Goal: Task Accomplishment & Management: Manage account settings

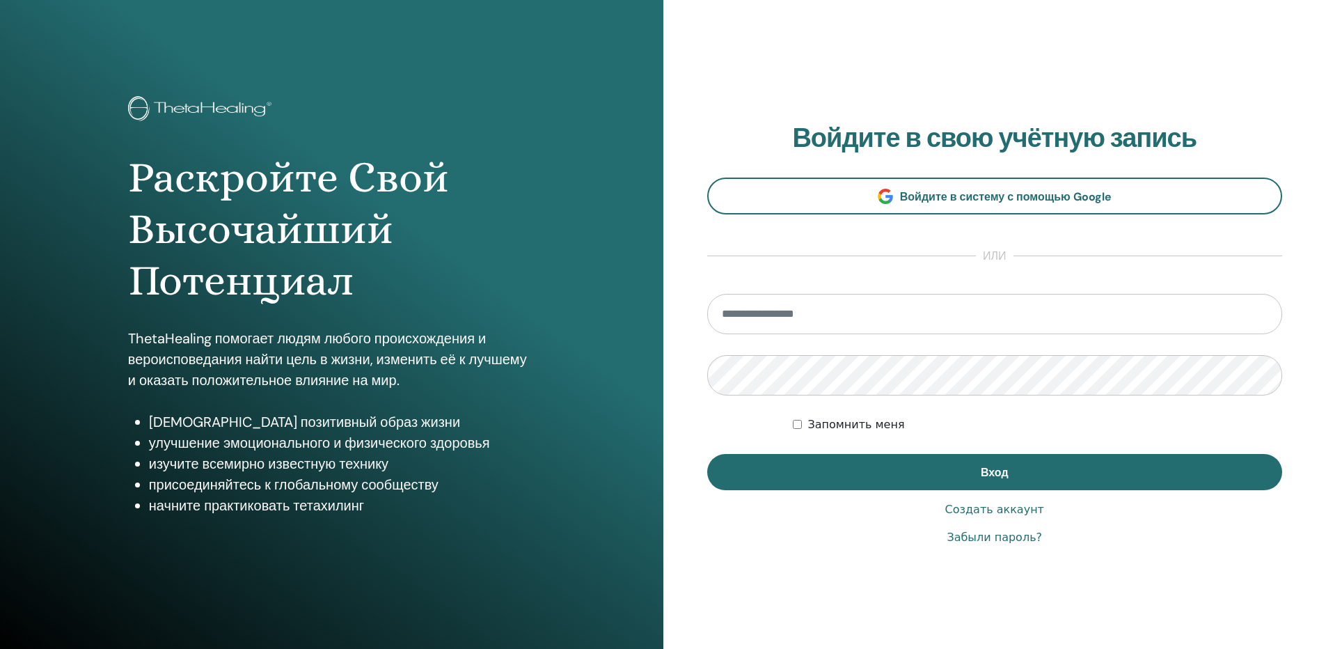
click at [781, 320] on input "email" at bounding box center [995, 314] width 576 height 40
type input "**********"
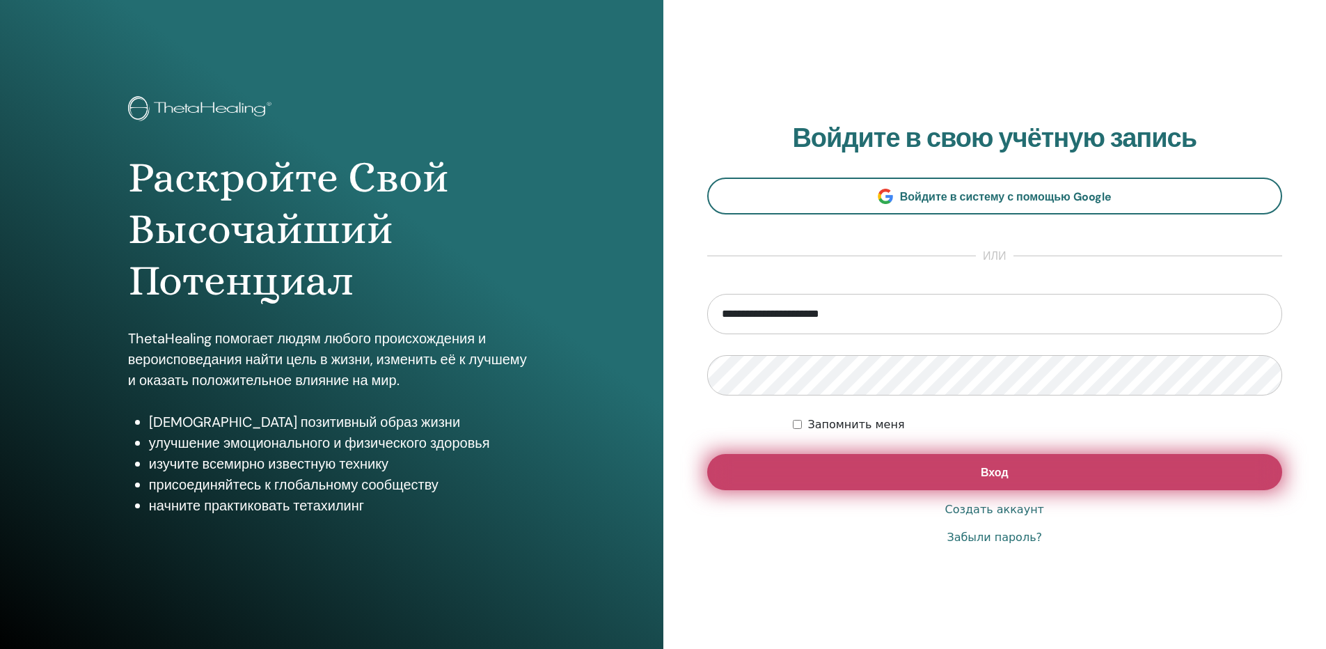
click at [1021, 476] on button "Вход" at bounding box center [995, 472] width 576 height 36
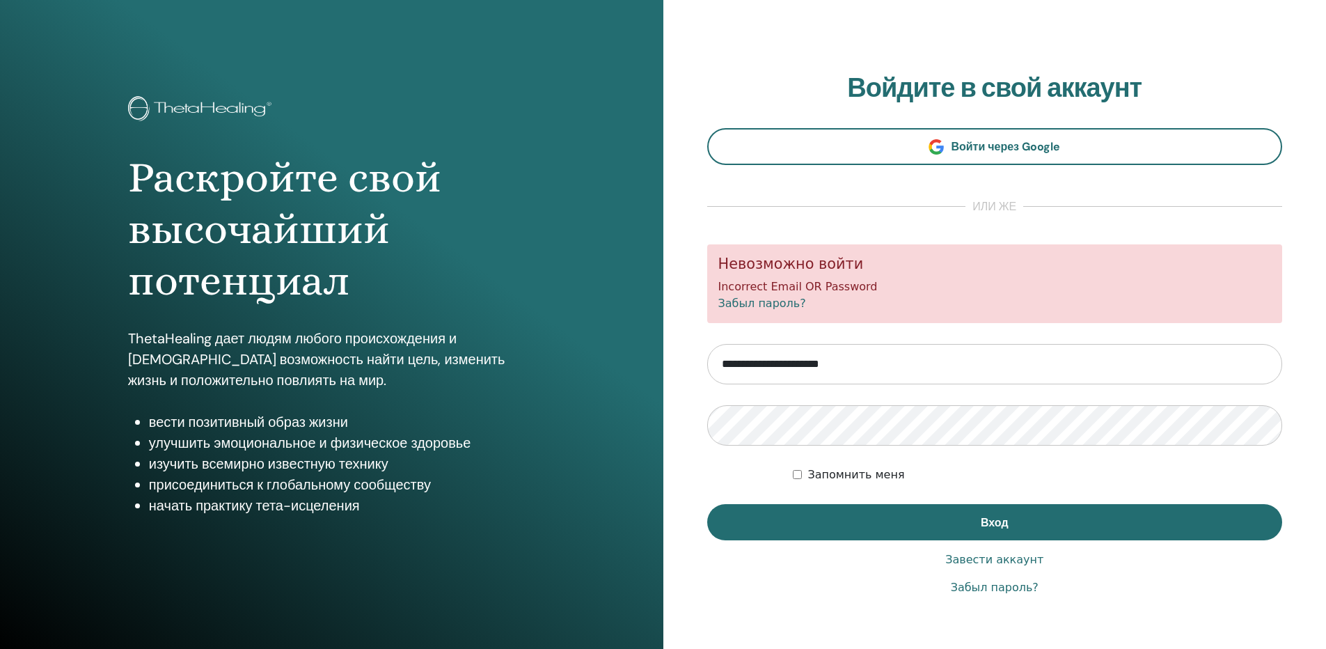
click at [756, 304] on link "Забыл пароль?" at bounding box center [763, 303] width 88 height 13
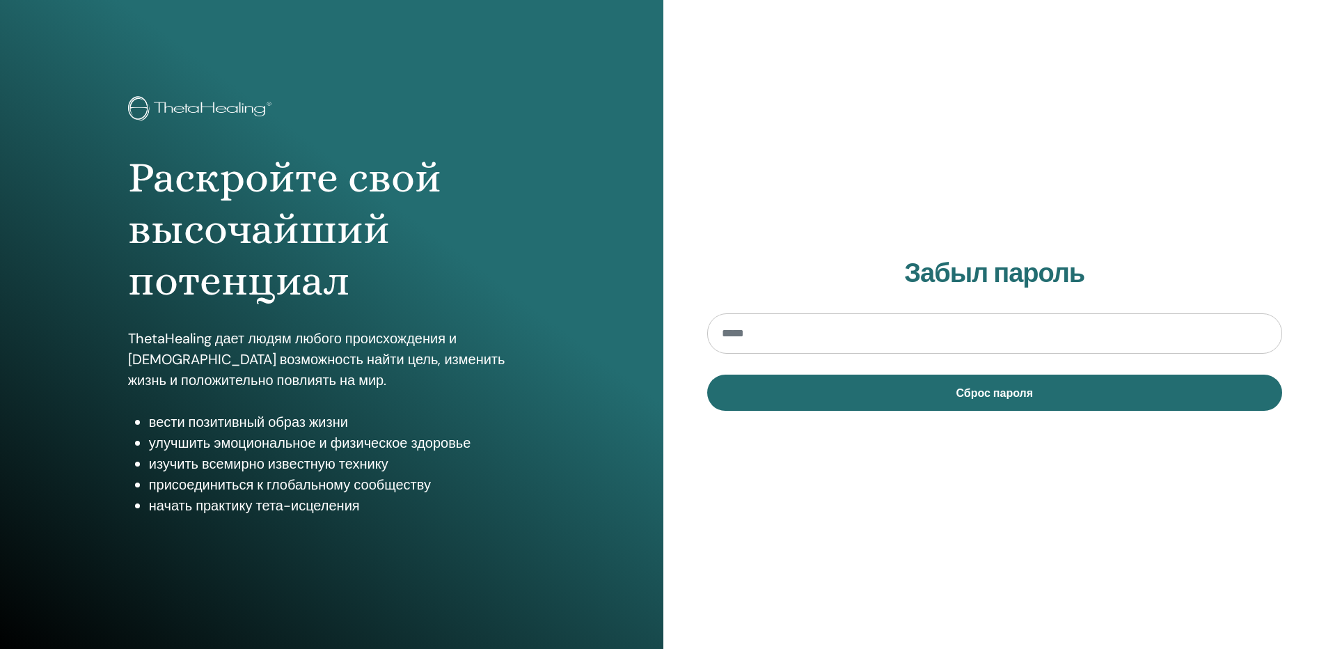
click at [760, 333] on input "email" at bounding box center [995, 333] width 576 height 40
click at [735, 334] on input "email" at bounding box center [995, 333] width 576 height 40
type input "**********"
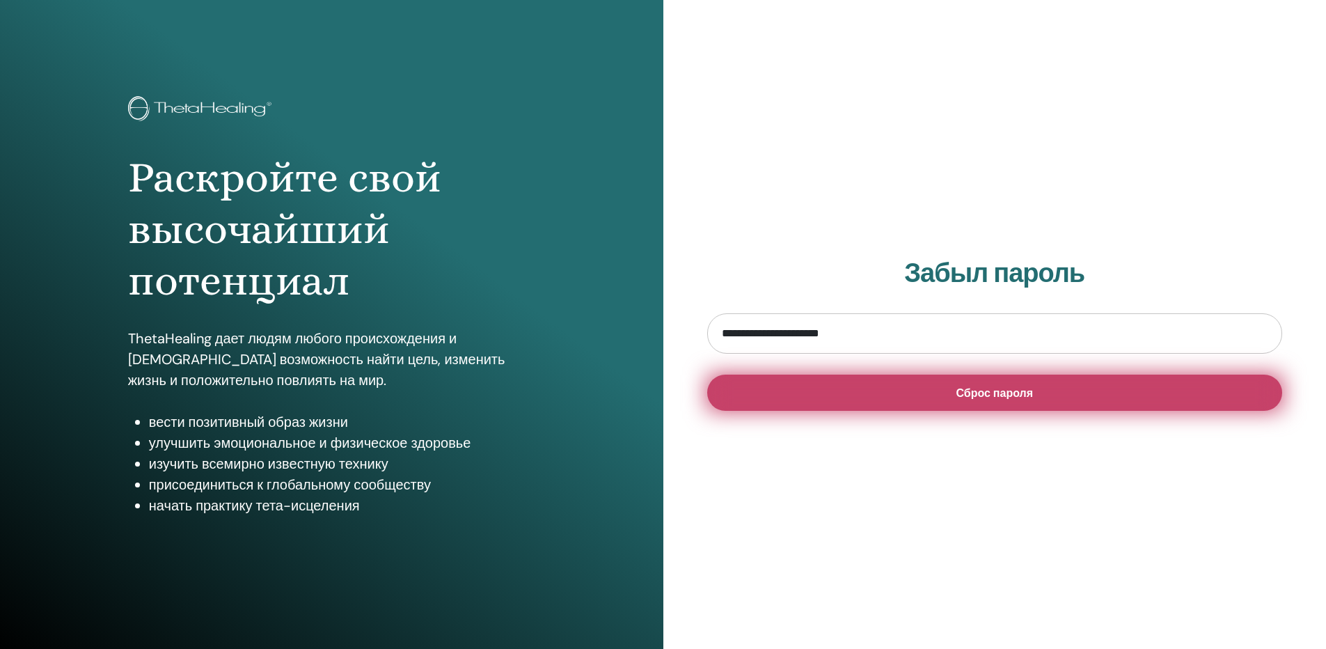
click at [939, 395] on button "Сброс пароля" at bounding box center [995, 393] width 576 height 36
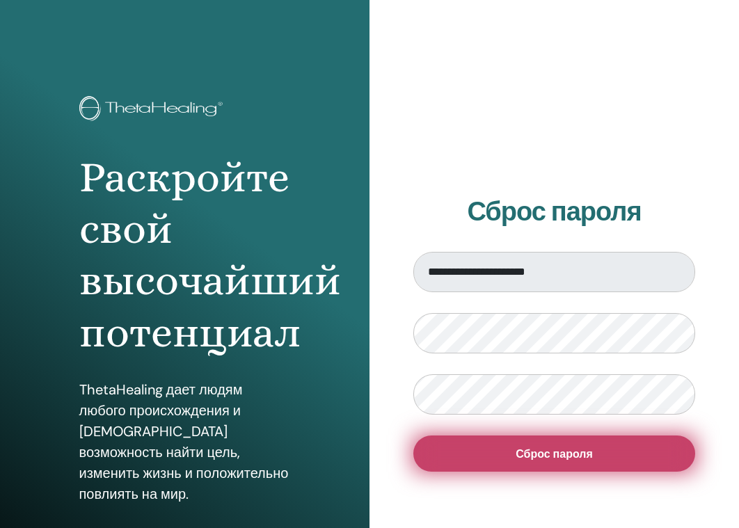
click at [490, 455] on button "Сброс пароля" at bounding box center [555, 454] width 282 height 36
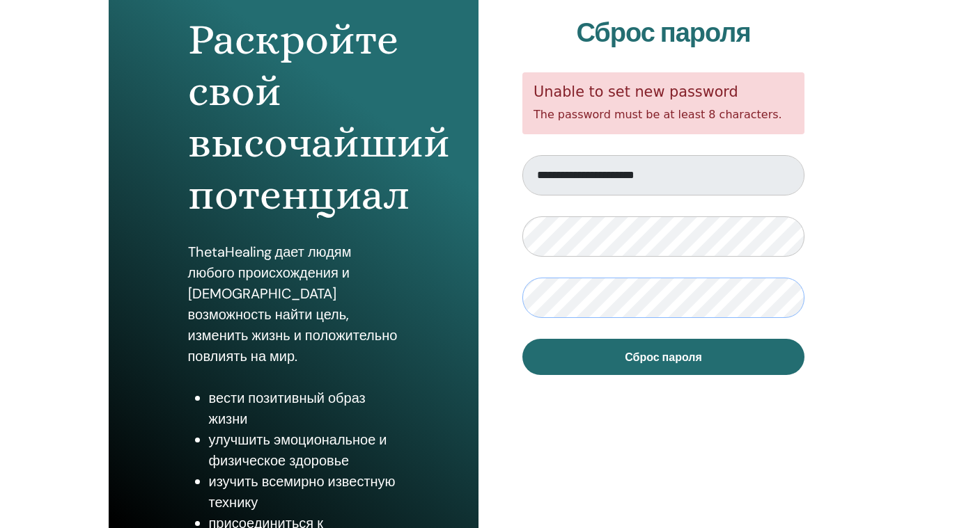
scroll to position [139, 0]
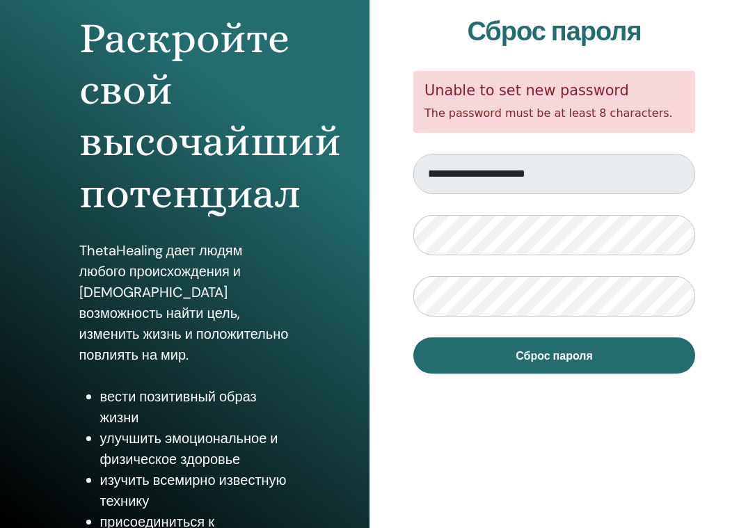
click at [689, 412] on div "**********" at bounding box center [555, 195] width 370 height 668
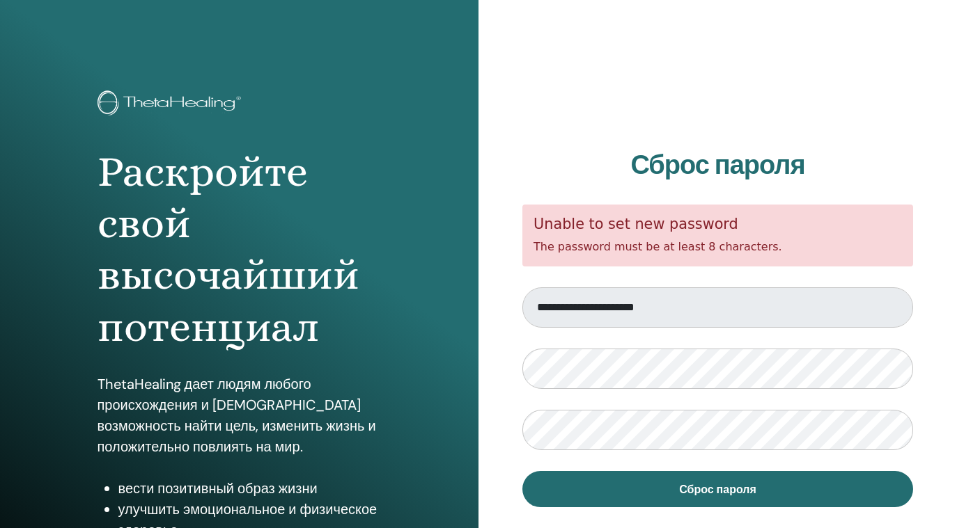
scroll to position [0, 0]
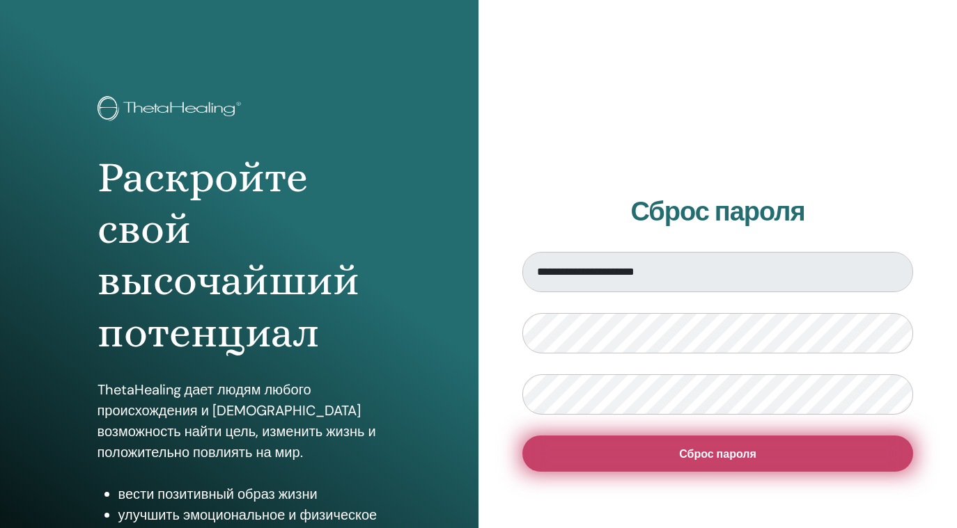
click at [627, 458] on button "Сброс пароля" at bounding box center [717, 454] width 391 height 36
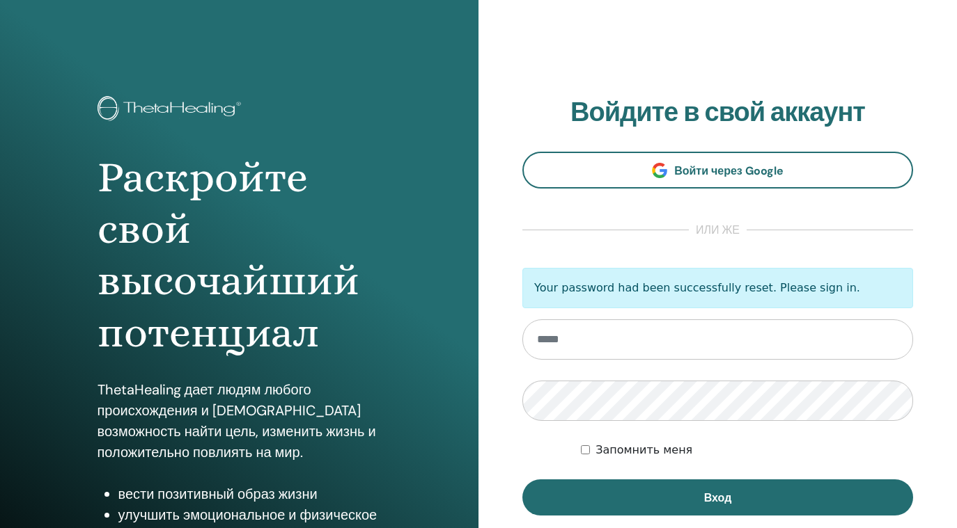
type input "**********"
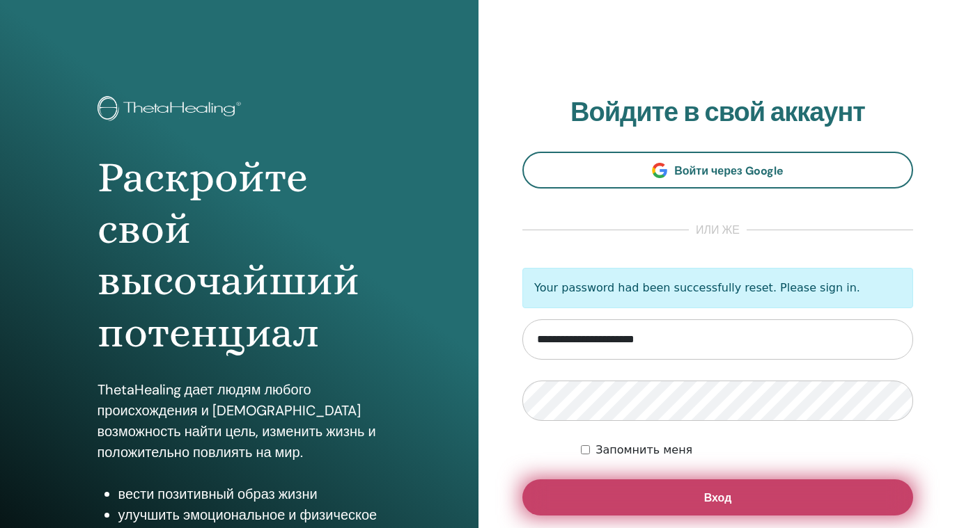
click at [696, 498] on button "Вход" at bounding box center [717, 498] width 391 height 36
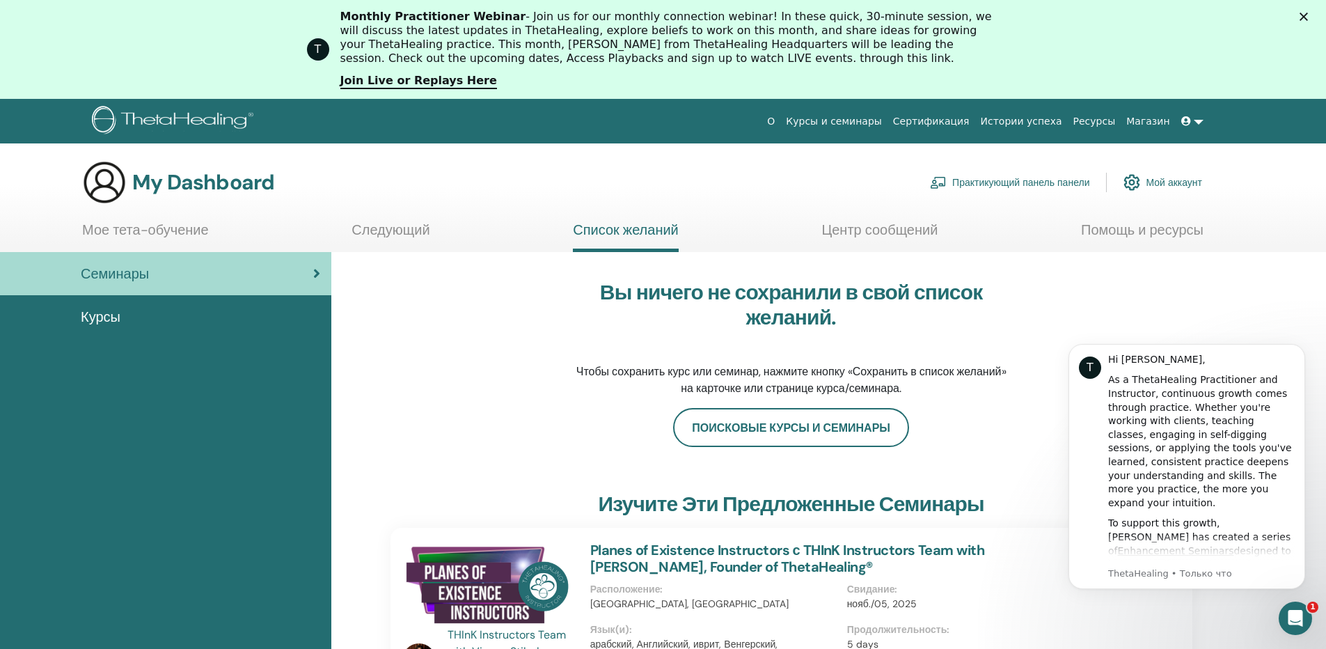
click at [956, 121] on link at bounding box center [1192, 122] width 33 height 26
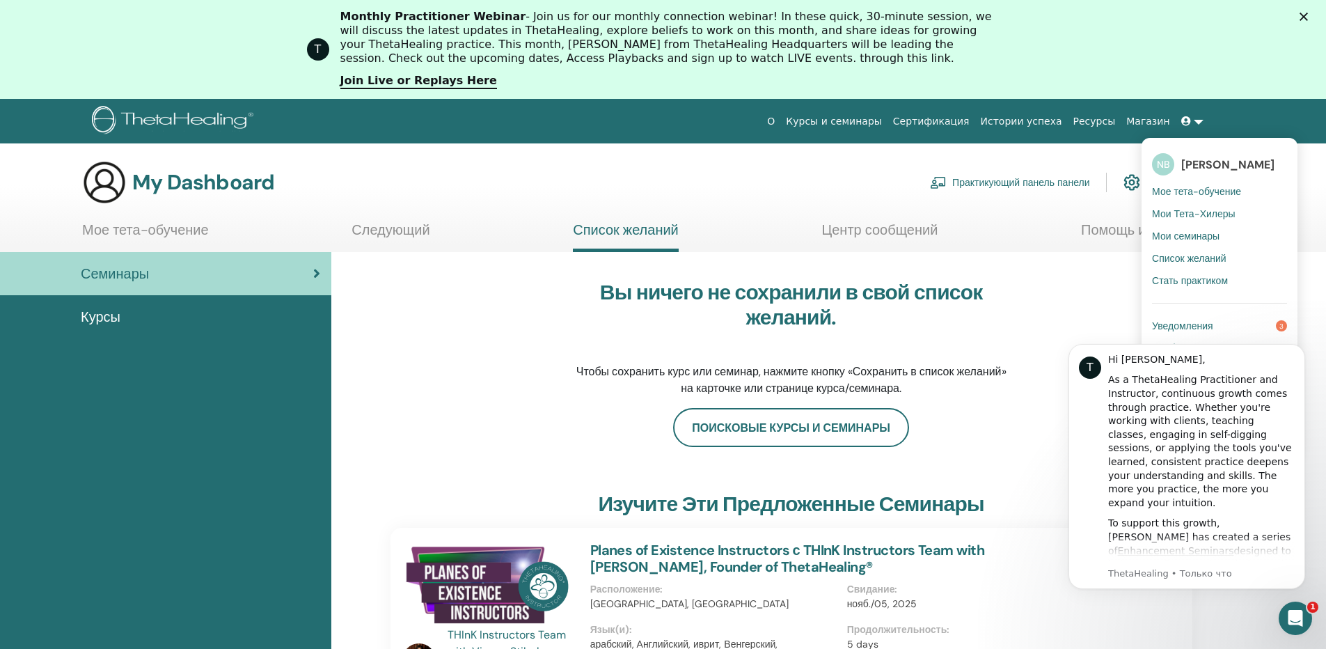
click at [956, 321] on span "Уведомления" at bounding box center [1182, 326] width 61 height 13
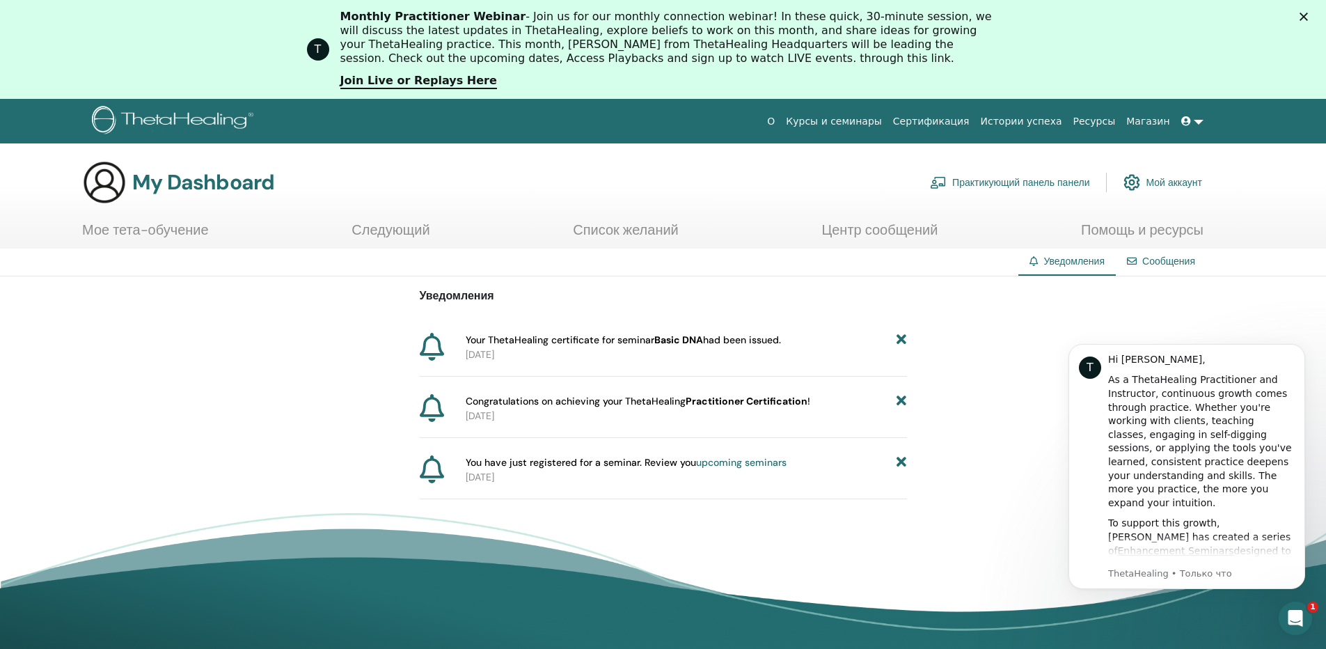
click at [751, 402] on b "Practitioner Certification" at bounding box center [747, 401] width 122 height 13
click at [1160, 263] on link "Сообщения" at bounding box center [1169, 261] width 53 height 13
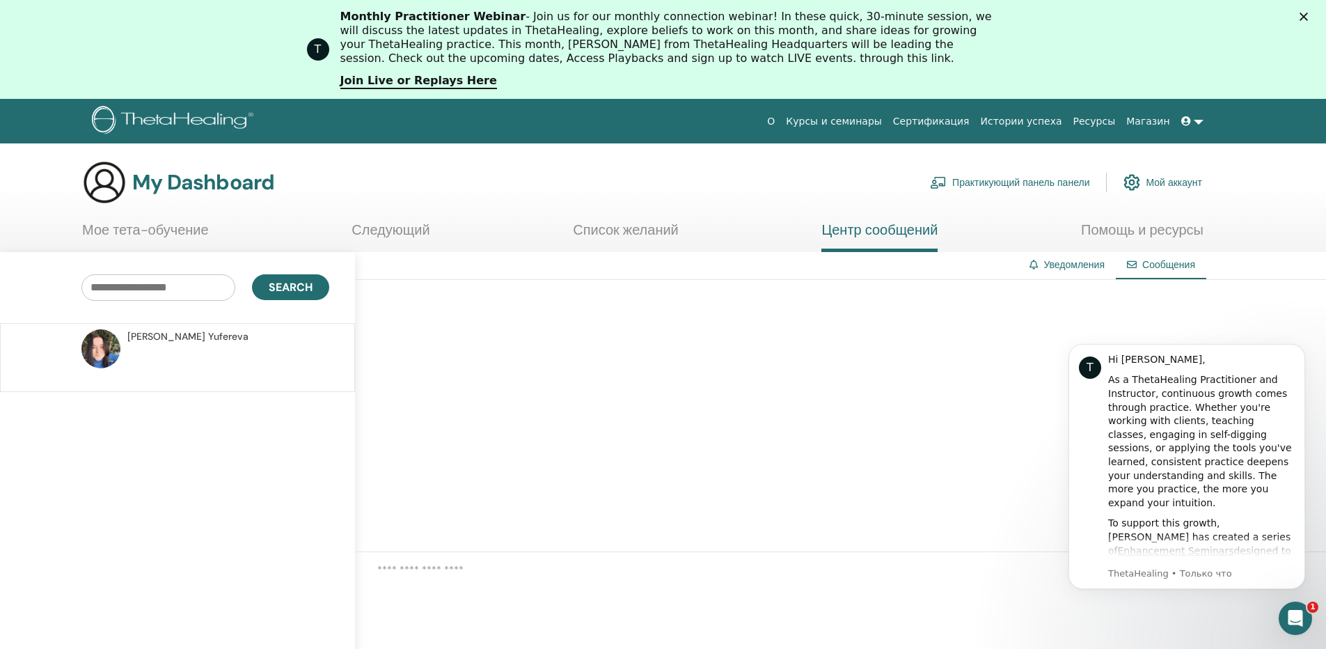
click at [1197, 119] on link at bounding box center [1192, 122] width 33 height 26
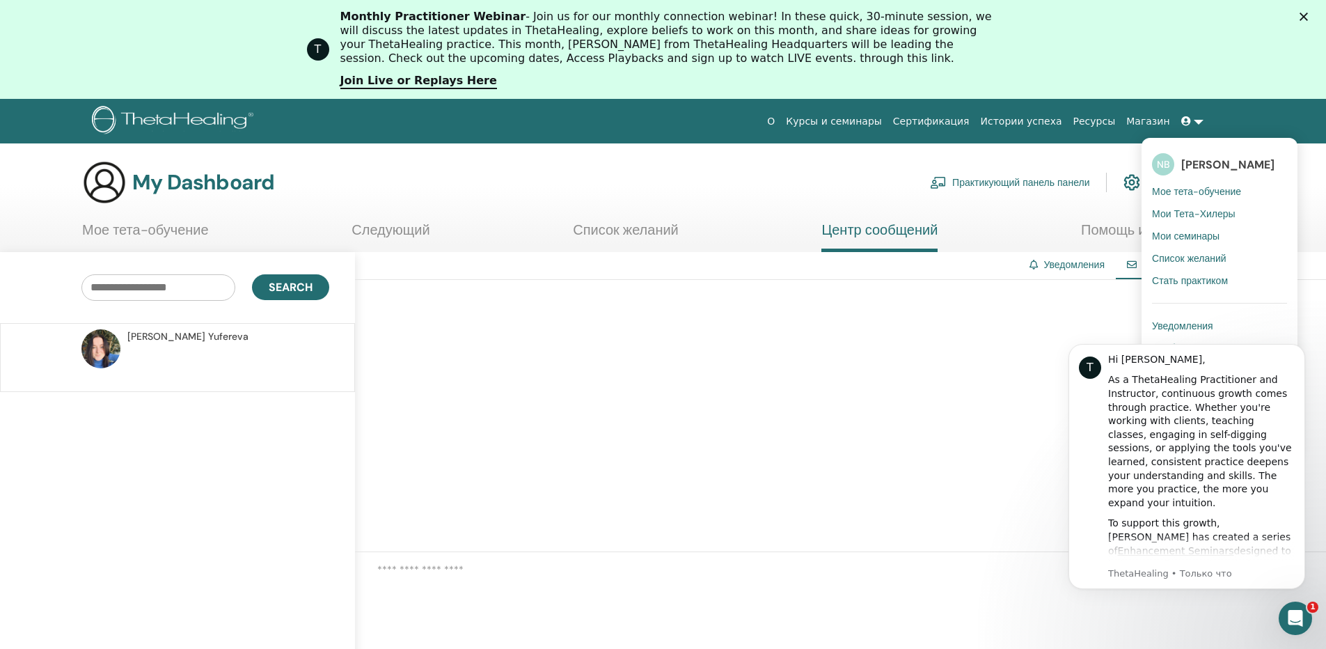
click at [1314, 18] on div "Закрыть" at bounding box center [1307, 17] width 14 height 8
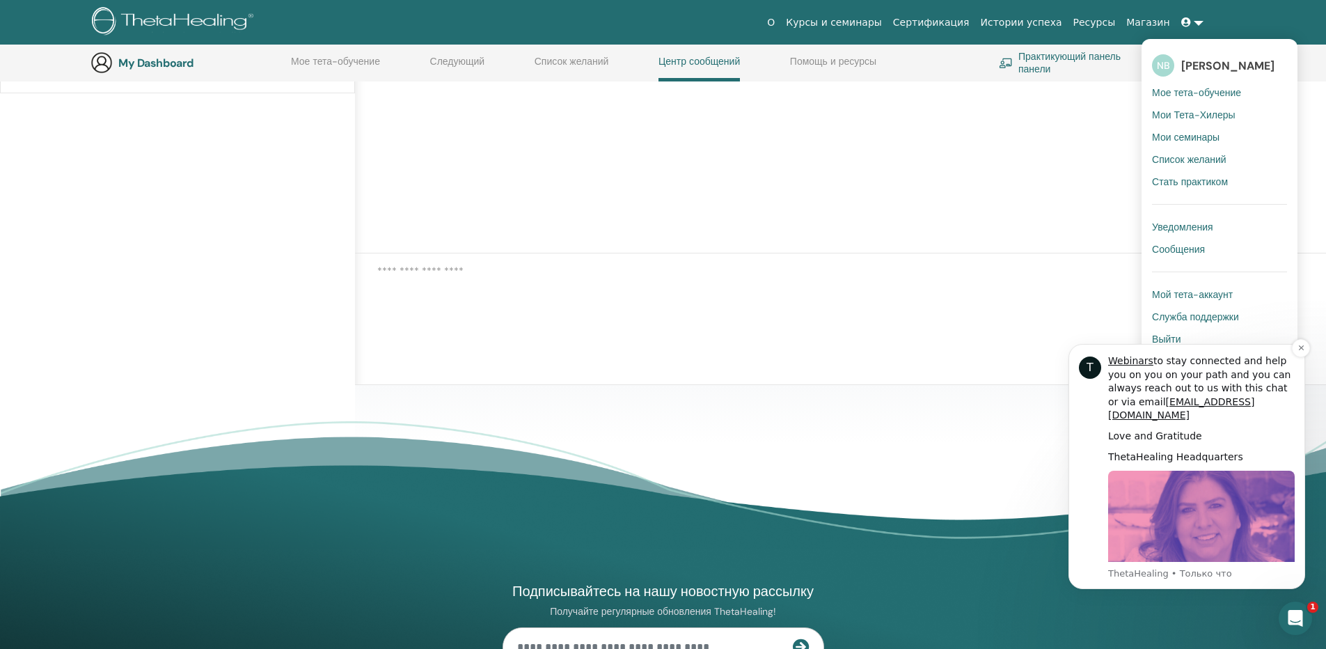
scroll to position [261, 0]
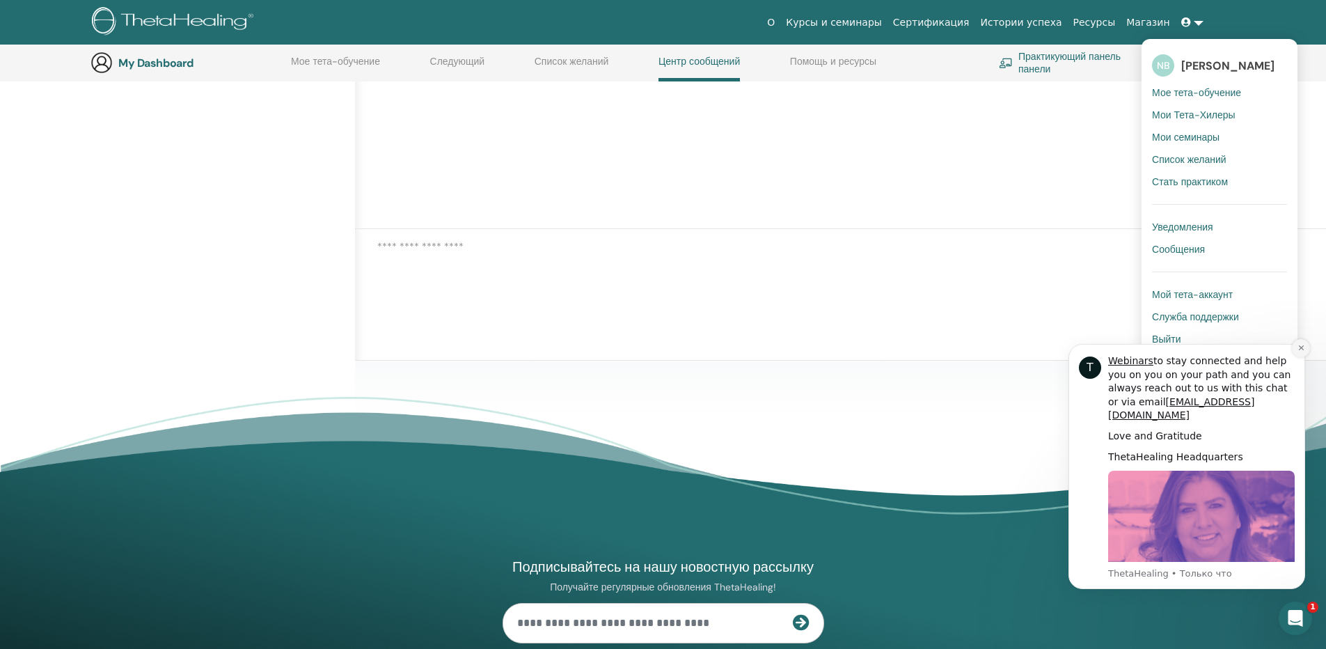
click at [1303, 345] on icon "Dismiss notification" at bounding box center [1302, 348] width 8 height 8
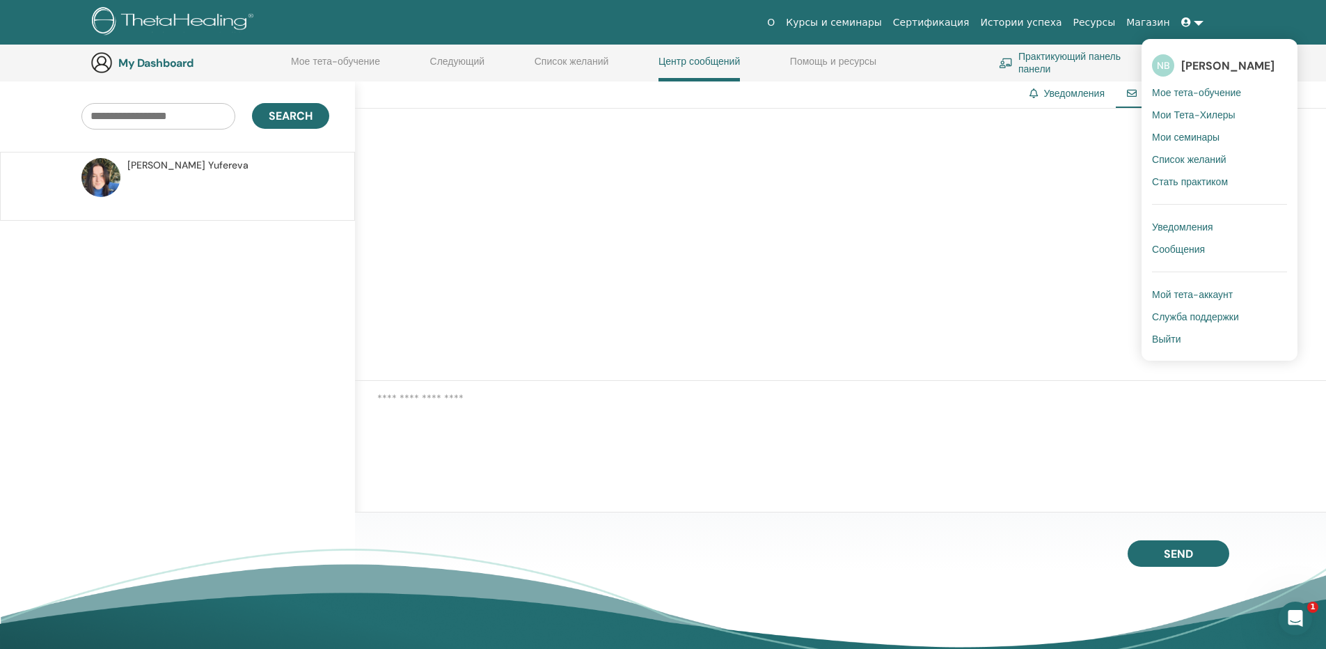
scroll to position [0, 0]
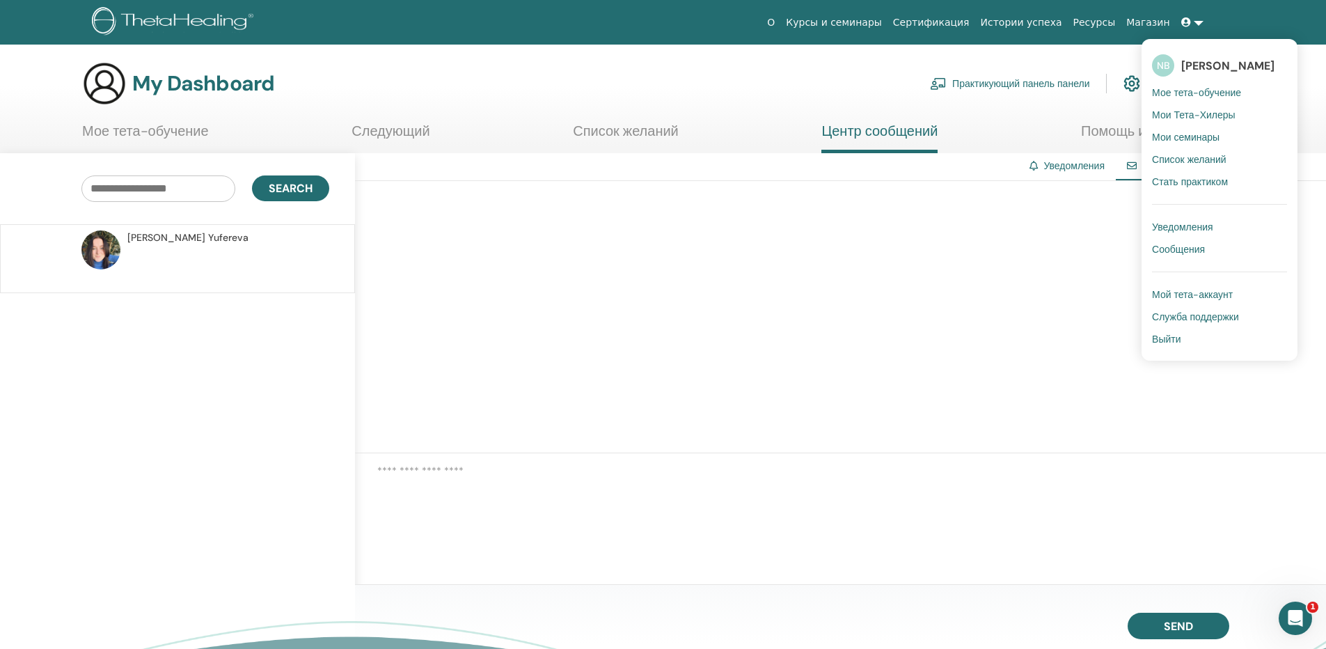
click at [656, 315] on div at bounding box center [840, 317] width 971 height 272
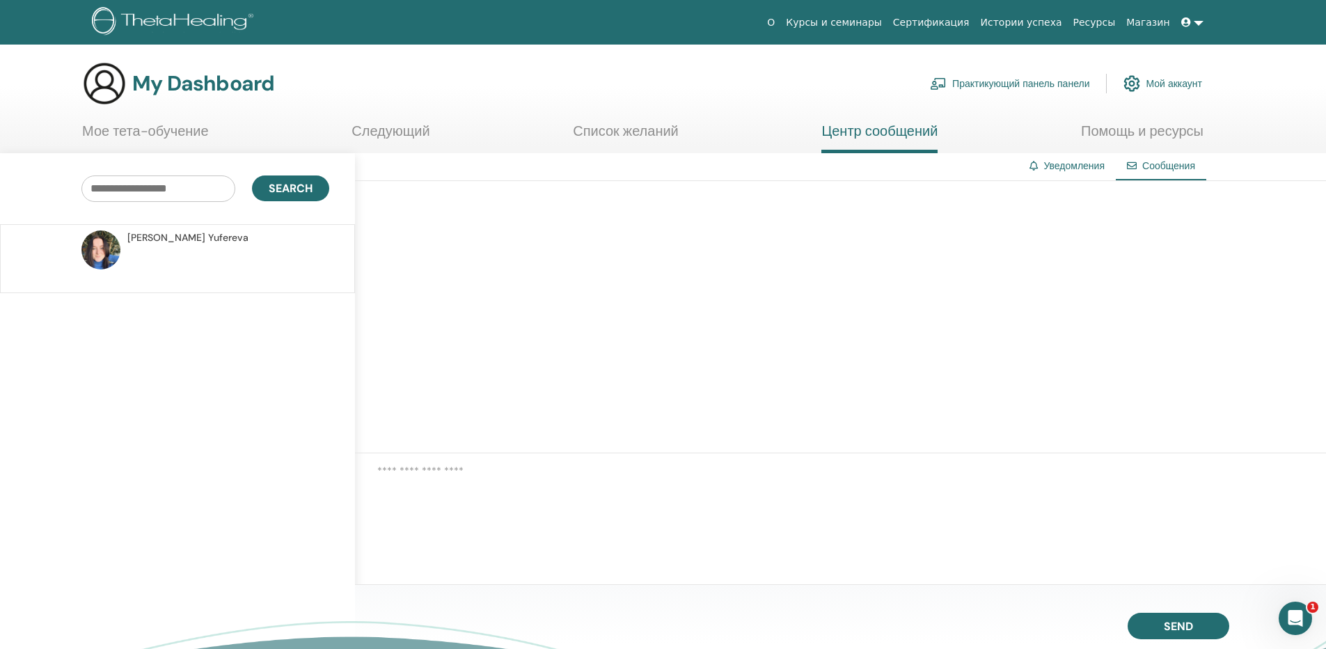
click at [965, 22] on link "Сертификация" at bounding box center [932, 23] width 88 height 26
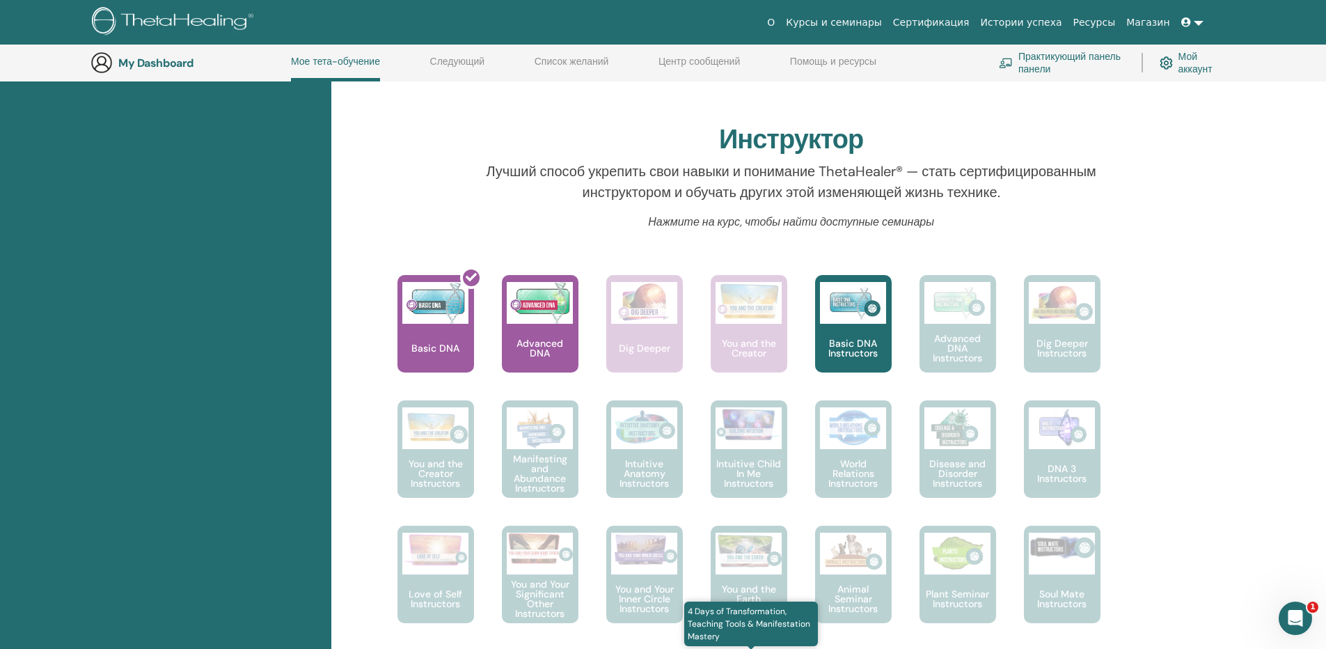
scroll to position [246, 0]
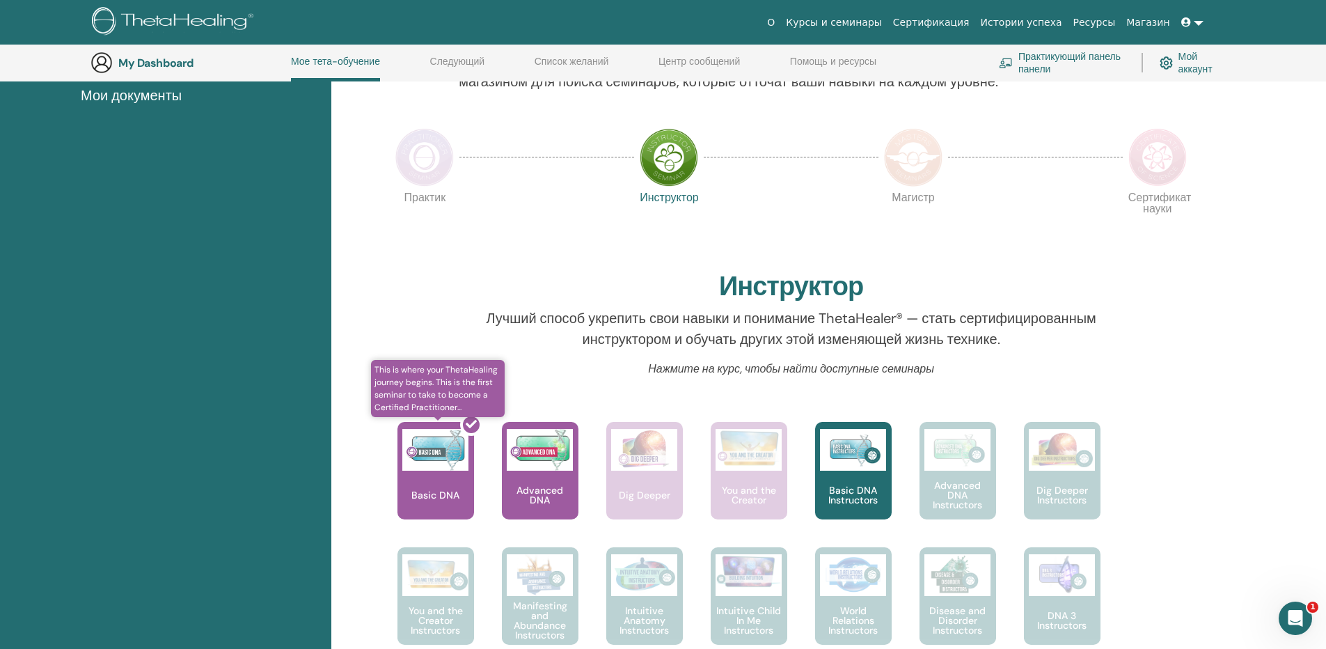
click at [417, 472] on div at bounding box center [444, 476] width 77 height 125
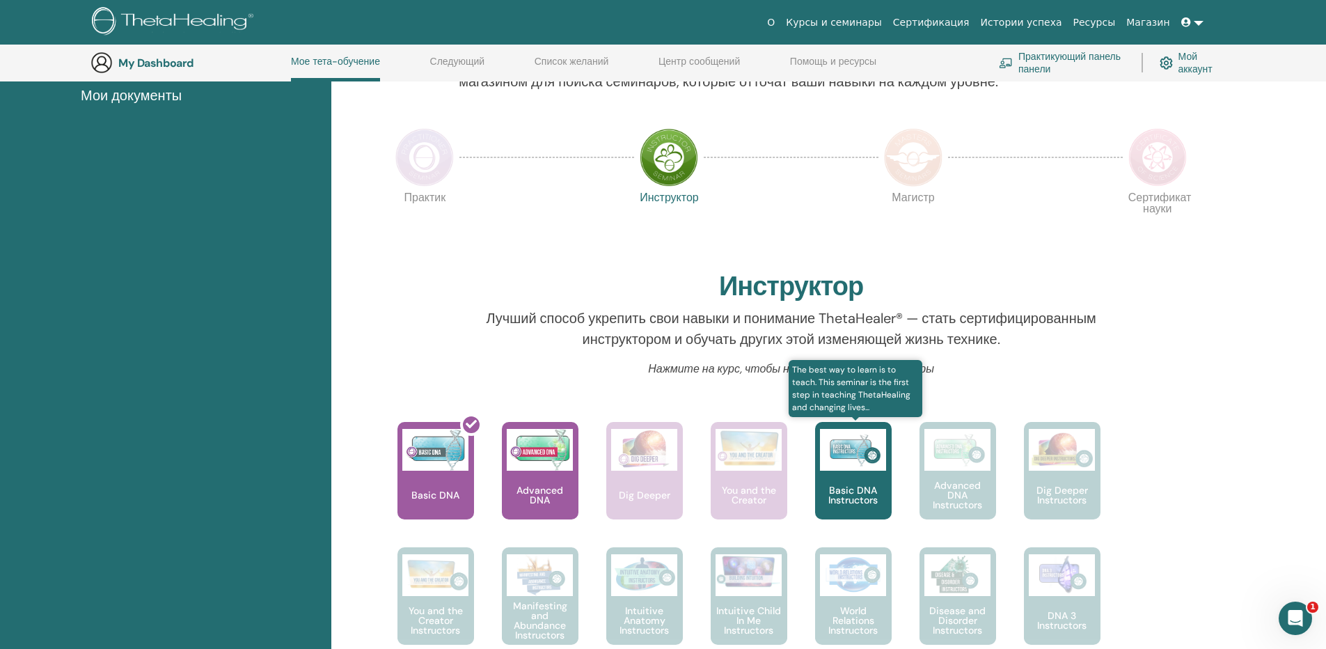
click at [856, 496] on p "Basic DNA Instructors" at bounding box center [853, 494] width 77 height 19
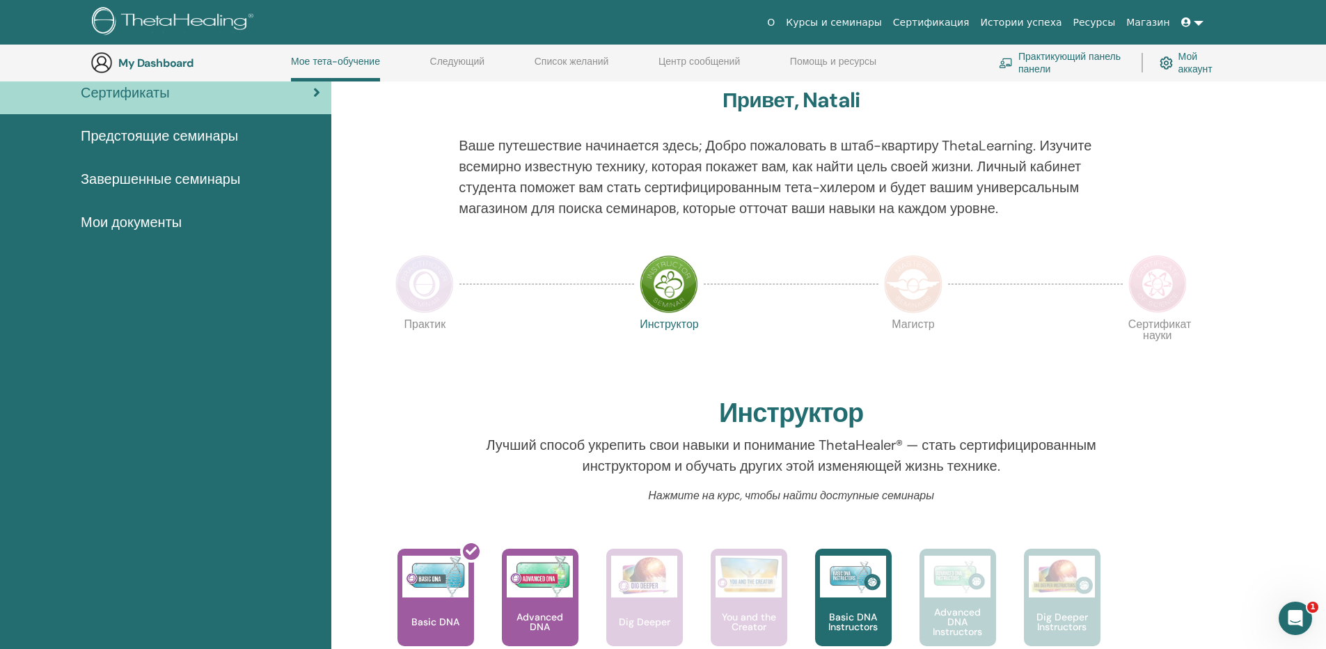
scroll to position [0, 0]
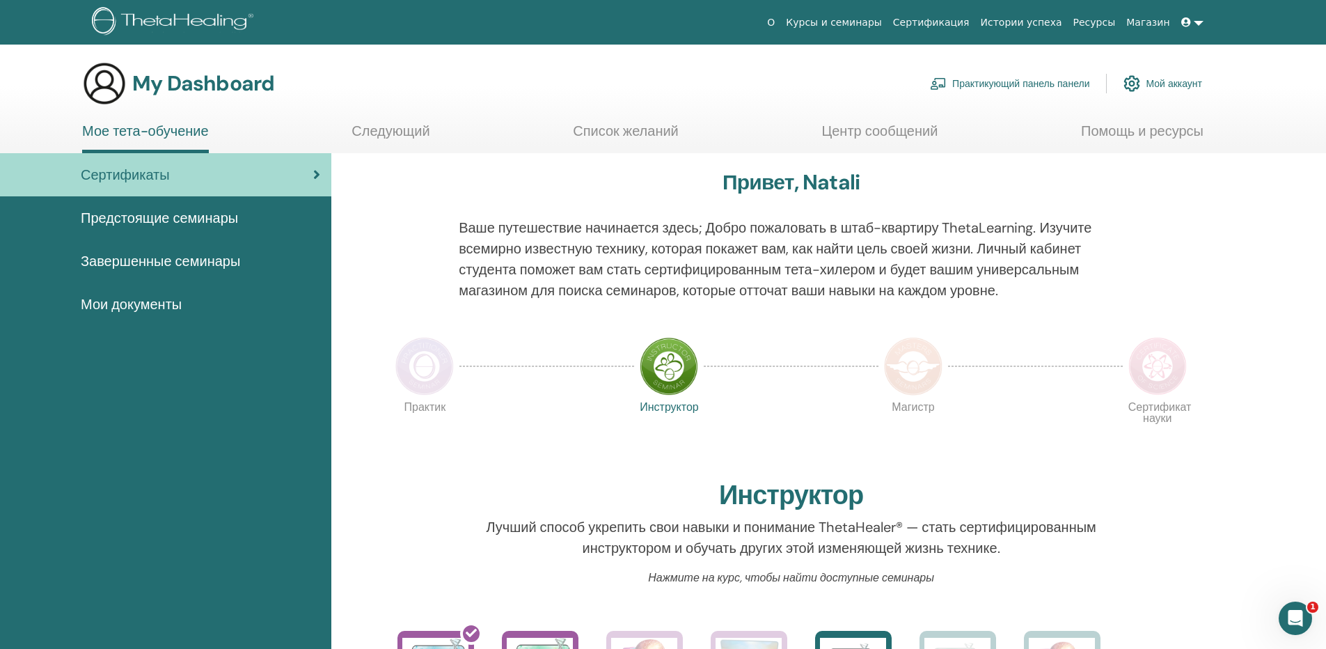
click at [180, 260] on span "Завершенные семинары" at bounding box center [160, 261] width 159 height 21
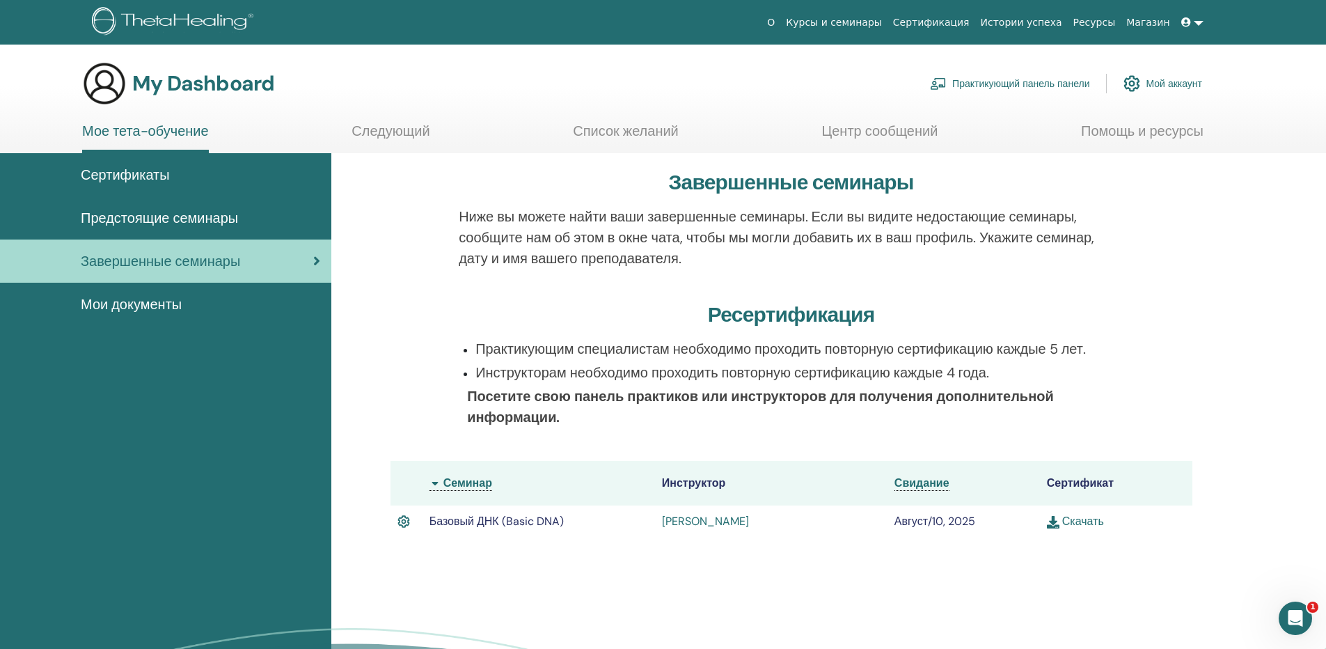
click at [455, 519] on span "Базовый ДНК (Basic DNA)" at bounding box center [497, 521] width 134 height 15
click at [405, 525] on img at bounding box center [404, 521] width 13 height 18
click at [139, 173] on span "Сертификаты" at bounding box center [125, 174] width 89 height 21
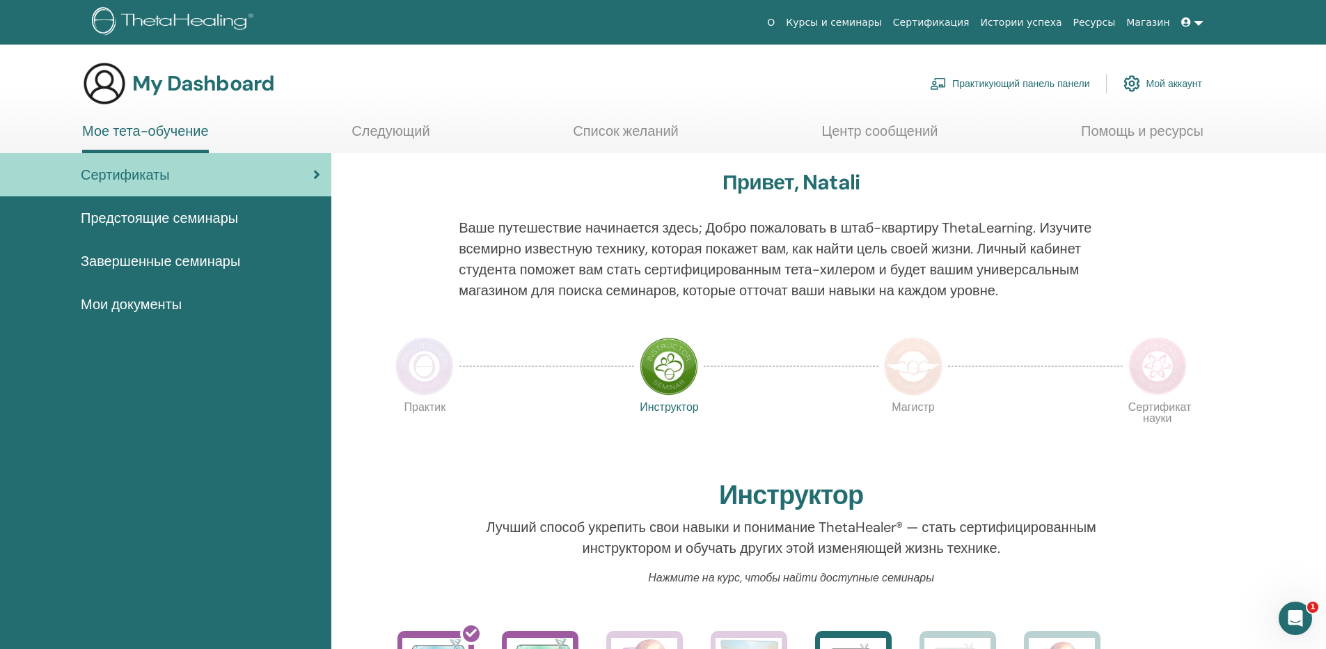
click at [666, 367] on img at bounding box center [669, 366] width 58 height 58
click at [1307, 604] on div "Открыть службу сообщений Intercom" at bounding box center [1293, 616] width 33 height 33
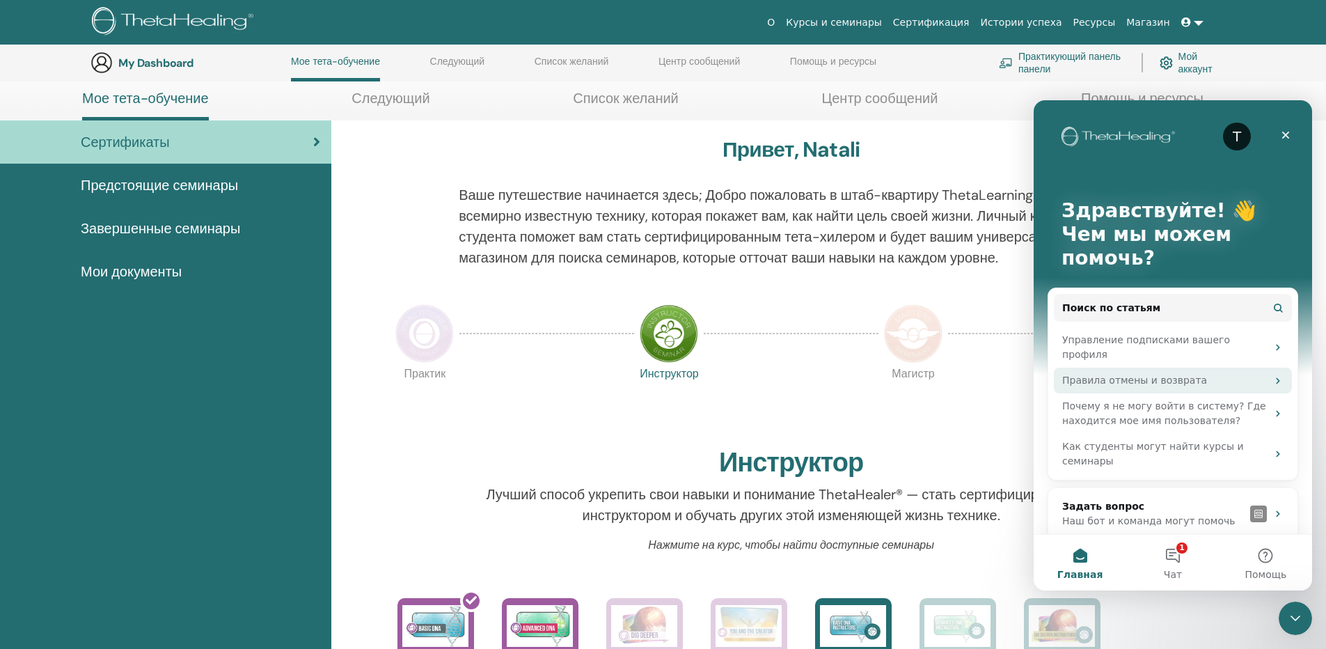
scroll to position [176, 0]
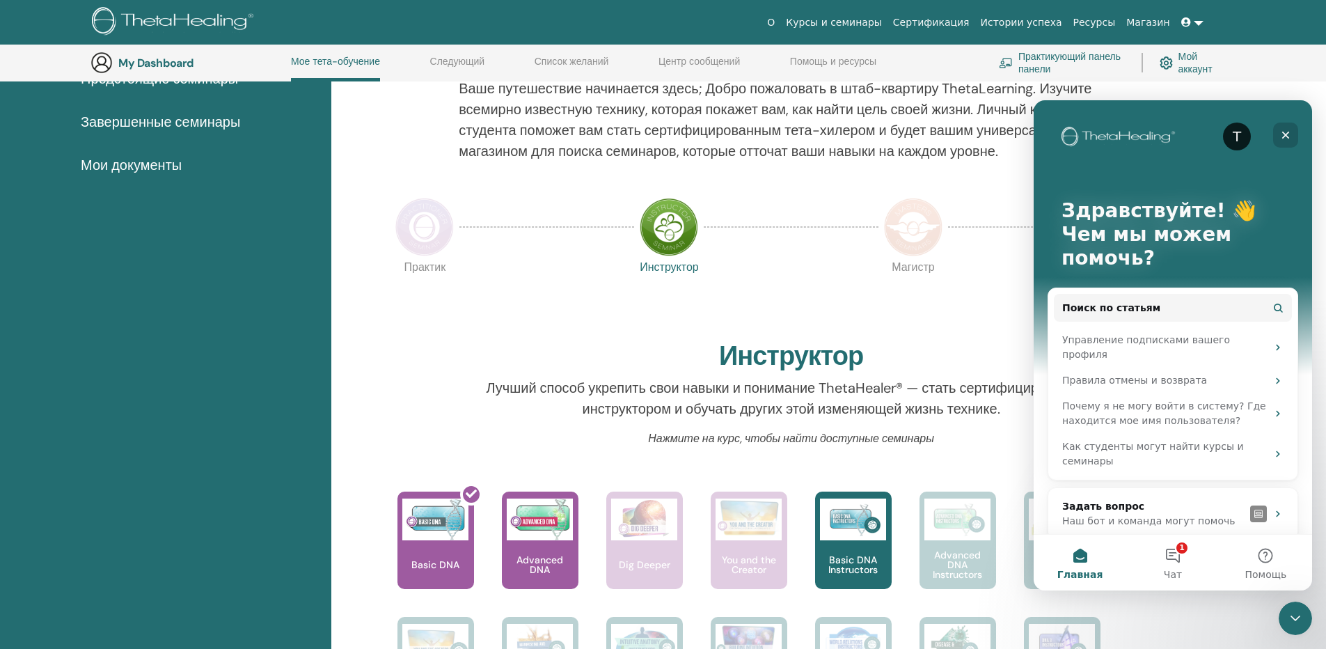
click at [1290, 132] on icon "Закрыть" at bounding box center [1285, 135] width 11 height 11
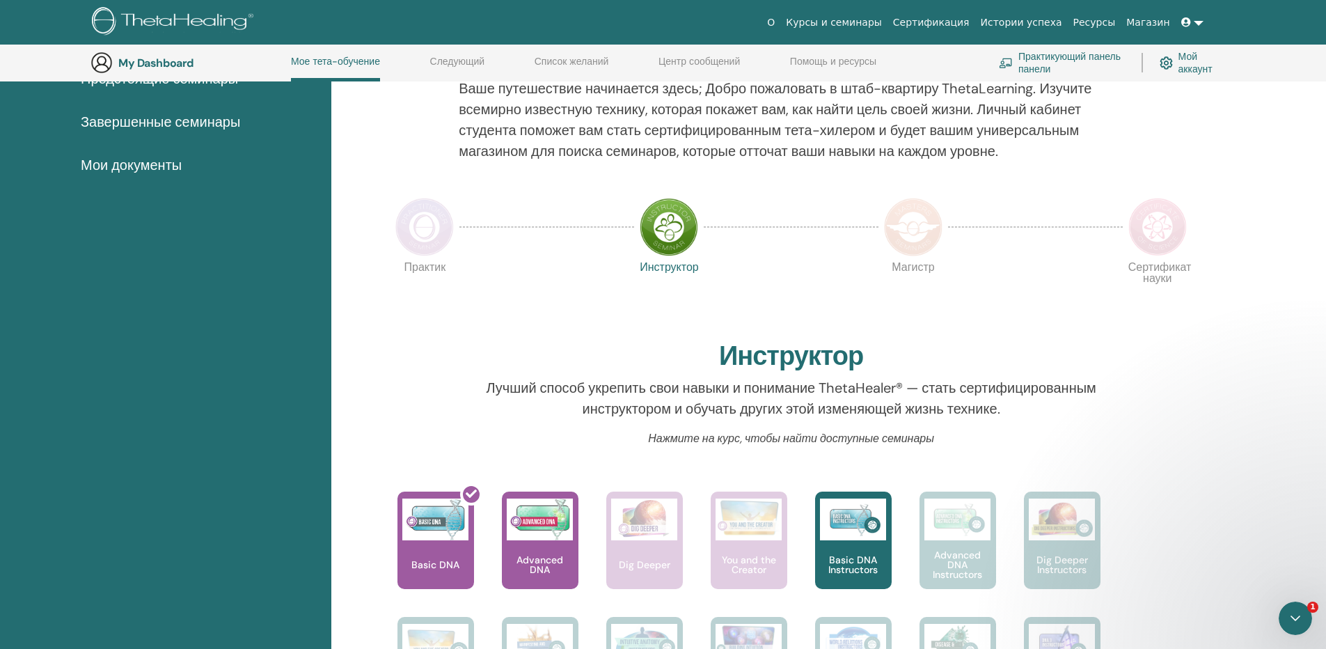
scroll to position [0, 0]
click at [1171, 60] on img at bounding box center [1166, 63] width 13 height 19
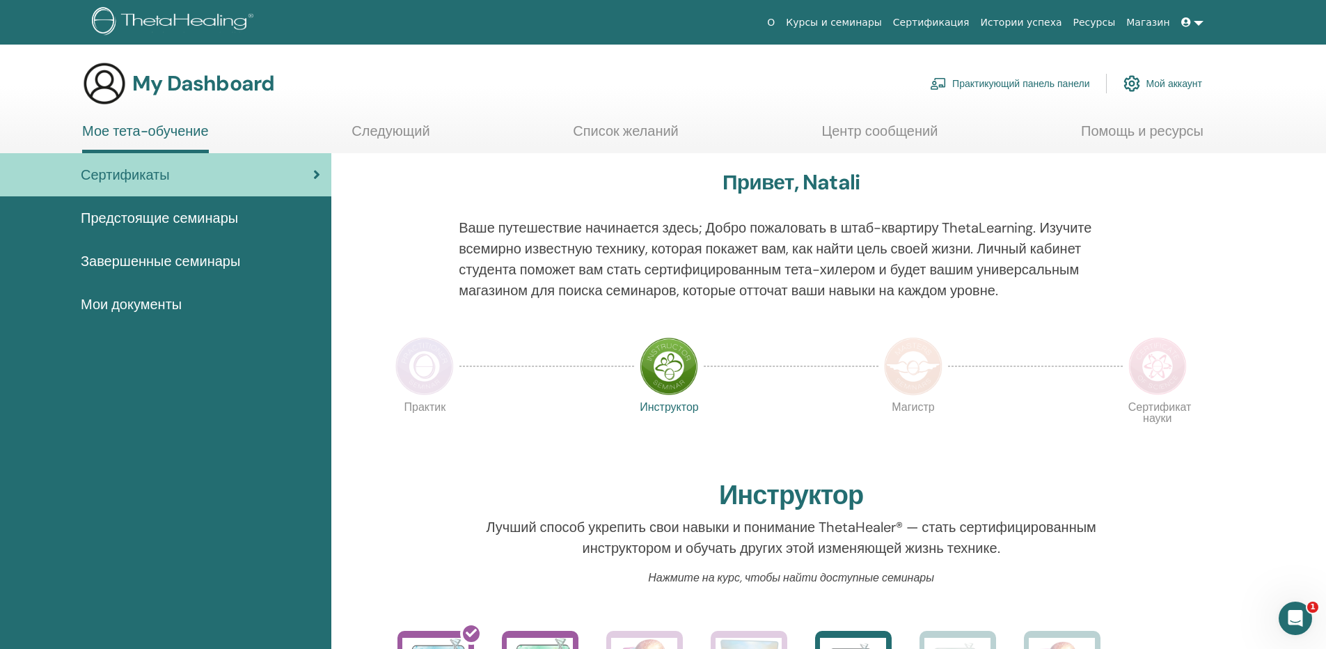
click at [1198, 22] on link at bounding box center [1192, 23] width 33 height 26
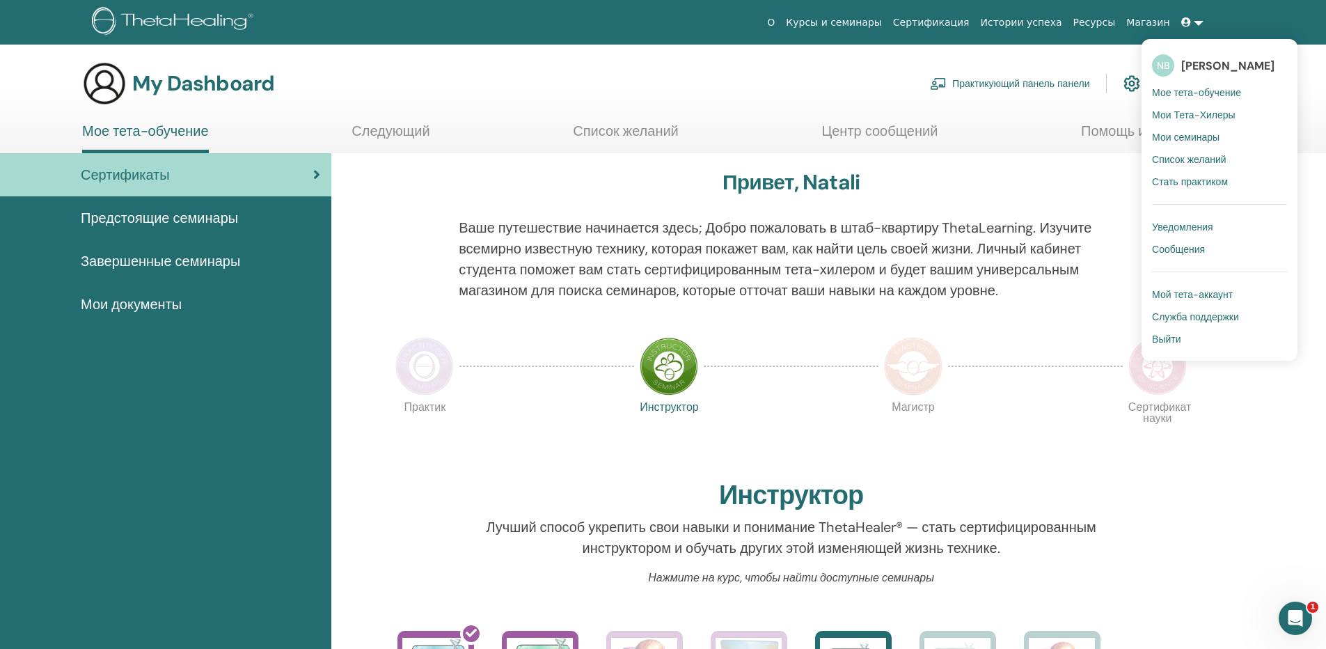
click at [1198, 89] on span "Мое тета-обучение" at bounding box center [1196, 92] width 89 height 13
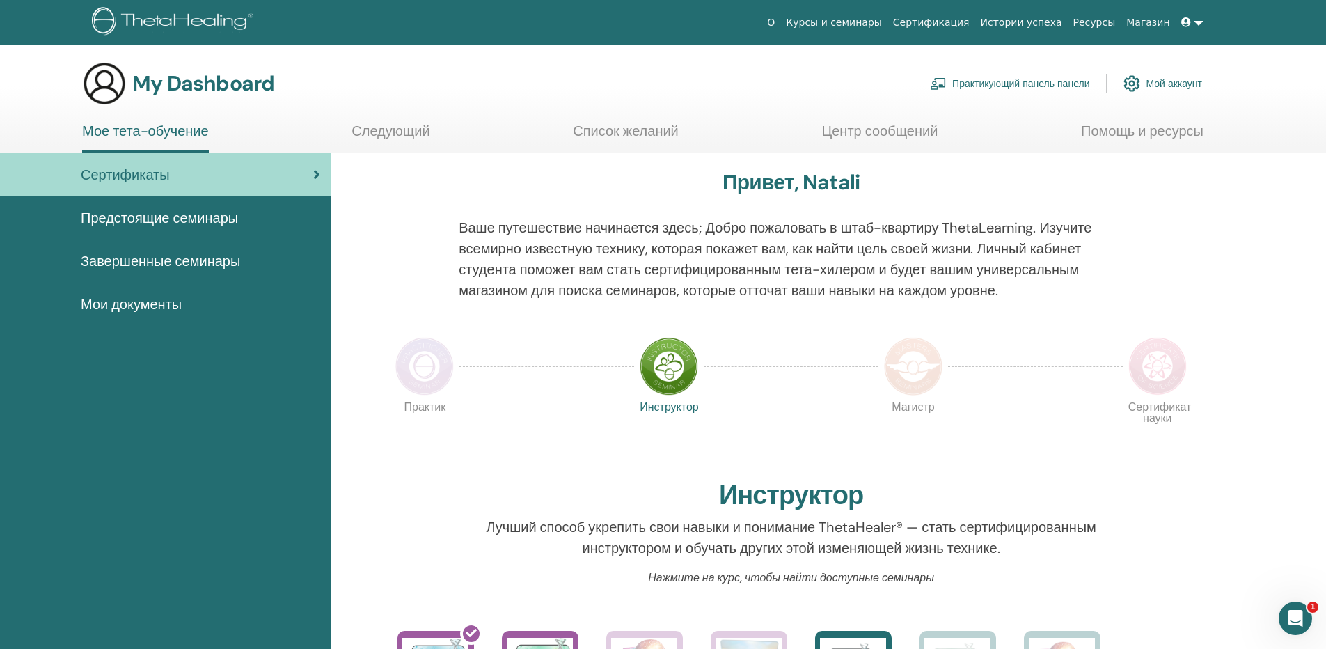
click at [965, 24] on link "Сертификация" at bounding box center [932, 23] width 88 height 26
